Goal: Find specific page/section: Find specific page/section

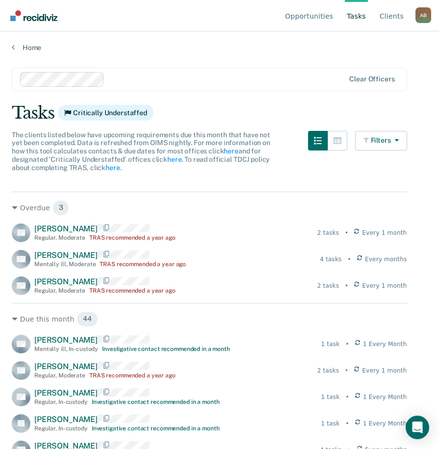
click at [168, 80] on div at bounding box center [226, 79] width 236 height 11
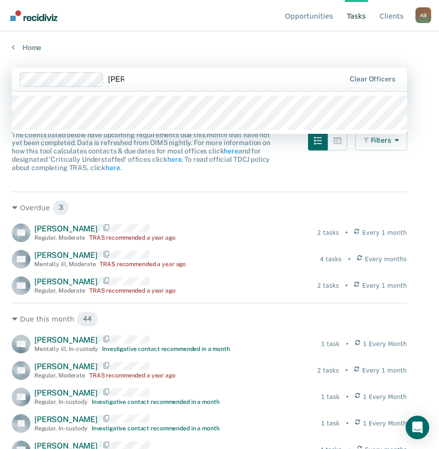
type input "tomo"
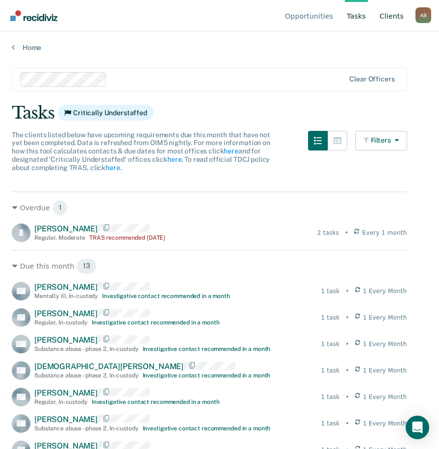
click at [383, 17] on link "Client s" at bounding box center [391, 15] width 28 height 31
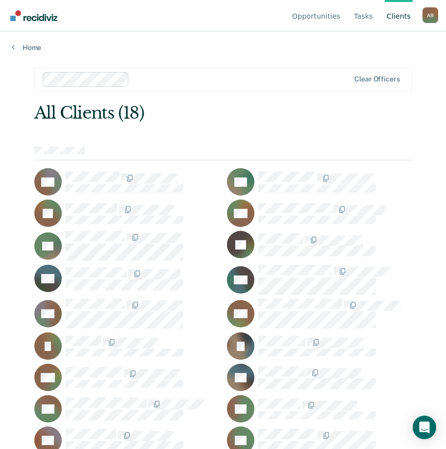
drag, startPoint x: 194, startPoint y: 190, endPoint x: 192, endPoint y: 152, distance: 37.8
click at [192, 152] on div at bounding box center [223, 154] width 378 height 14
click at [210, 145] on div "All Clients (18) AA AC JC MF TF JG SG CG OG GH IJ IL TM JM DR LR DS FT" at bounding box center [223, 278] width 378 height 351
click at [303, 117] on div "All Clients (18)" at bounding box center [185, 113] width 302 height 20
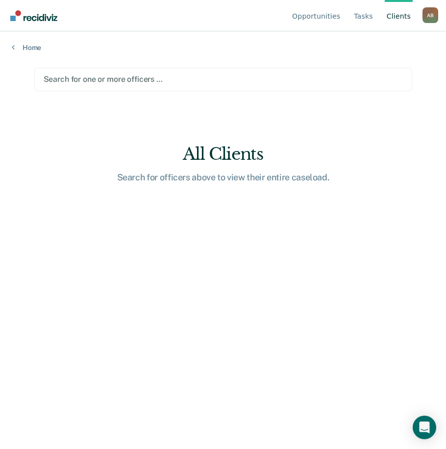
click at [139, 77] on div at bounding box center [223, 79] width 359 height 11
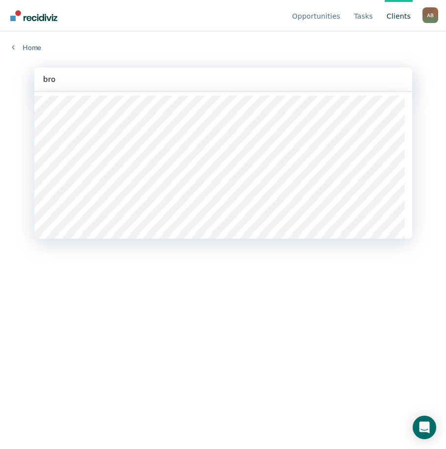
type input "brow"
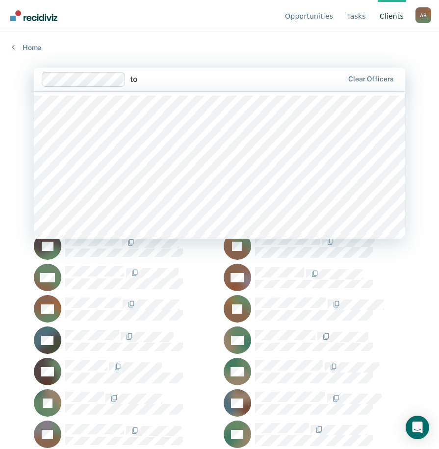
type input "tom"
